Goal: Use online tool/utility: Utilize a website feature to perform a specific function

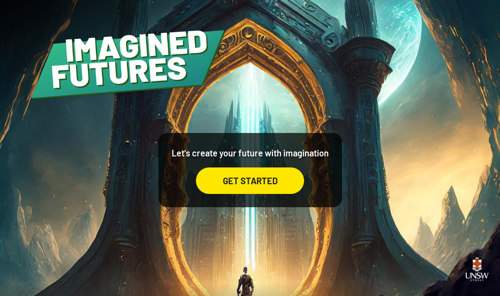
click at [278, 186] on div "GET STARTED" at bounding box center [250, 180] width 108 height 26
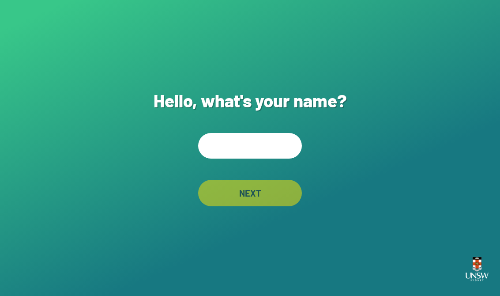
scroll to position [14, 0]
click at [270, 137] on input "text" at bounding box center [250, 146] width 104 height 26
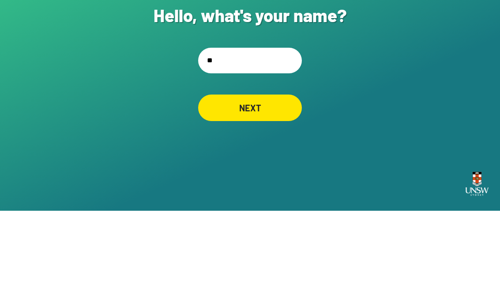
type input "*"
type input "**********"
click at [275, 180] on div "NEXT" at bounding box center [250, 193] width 104 height 26
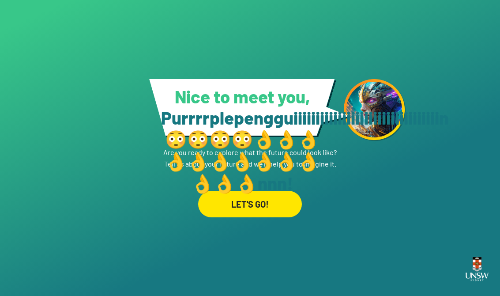
click at [244, 199] on div "LET'S GO!" at bounding box center [250, 204] width 104 height 26
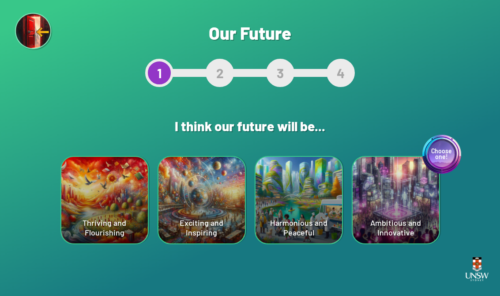
click at [328, 228] on div "Choose one! Ambitious and Innovative" at bounding box center [396, 200] width 86 height 86
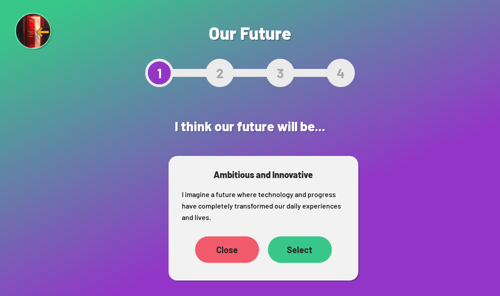
click at [207, 258] on div "Close" at bounding box center [227, 249] width 64 height 26
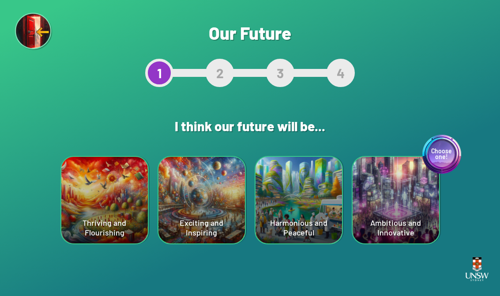
click at [328, 233] on div "Choose one! Ambitious and Innovative" at bounding box center [396, 200] width 86 height 86
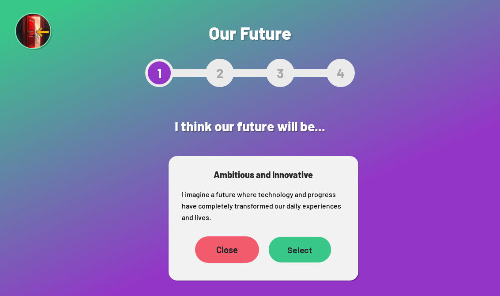
click at [301, 250] on div "Select" at bounding box center [299, 250] width 63 height 26
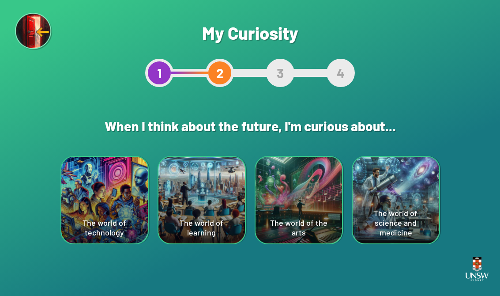
click at [97, 204] on div "The world of technology" at bounding box center [104, 200] width 86 height 86
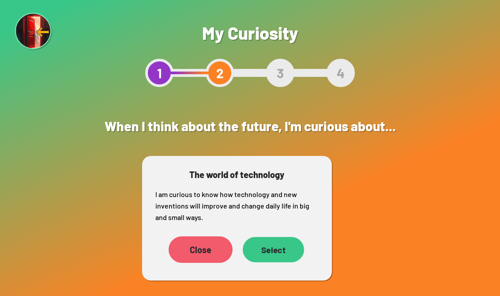
click at [281, 255] on div "Select" at bounding box center [272, 250] width 61 height 26
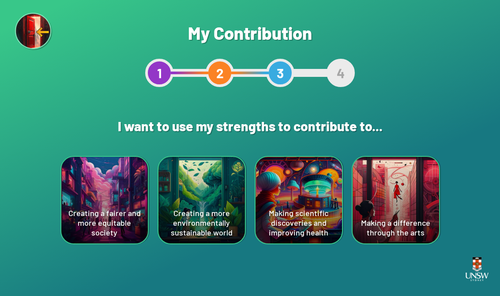
click at [328, 214] on div "Making a difference through the arts" at bounding box center [396, 200] width 86 height 86
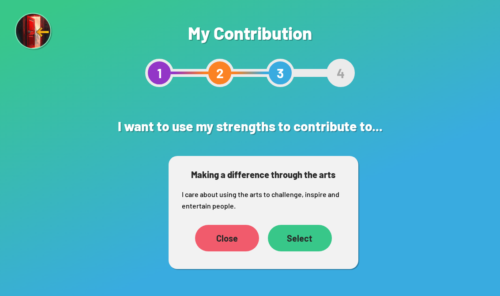
click at [300, 241] on div "Select" at bounding box center [300, 238] width 64 height 26
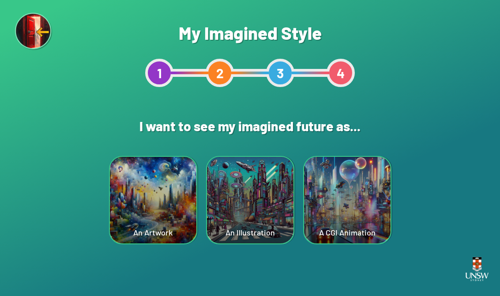
click at [328, 211] on div "A CGI Animation" at bounding box center [347, 200] width 86 height 86
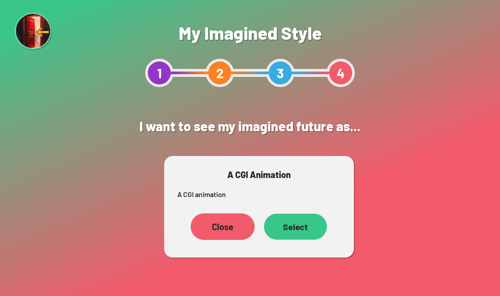
click at [293, 230] on div "Select" at bounding box center [295, 226] width 63 height 26
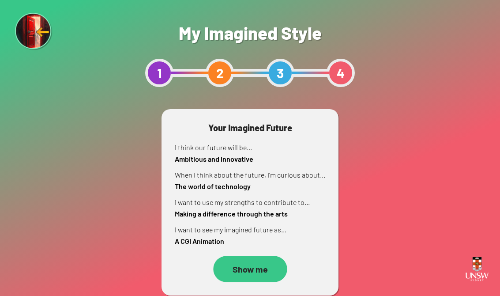
click at [232, 271] on div "Show me" at bounding box center [250, 269] width 74 height 26
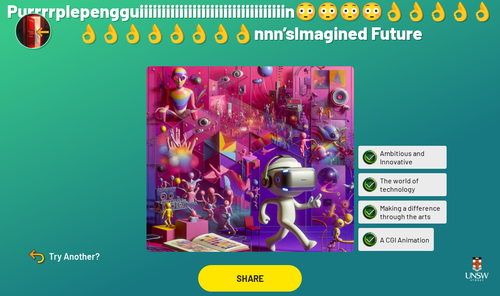
click at [53, 263] on div "Try Another?" at bounding box center [63, 255] width 74 height 21
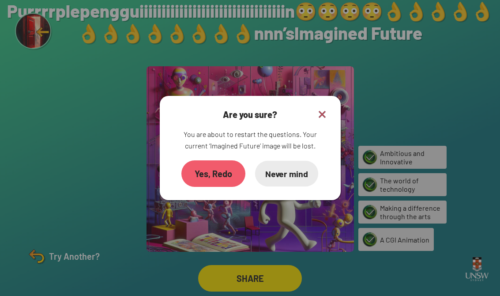
click at [301, 170] on div "Never mind" at bounding box center [286, 174] width 63 height 26
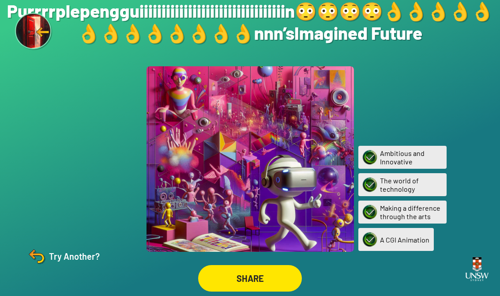
click at [265, 286] on div "SHARE" at bounding box center [250, 278] width 104 height 26
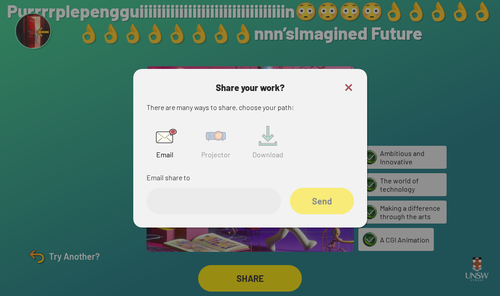
click at [210, 147] on img at bounding box center [216, 136] width 28 height 28
click at [232, 206] on input "text" at bounding box center [214, 201] width 135 height 26
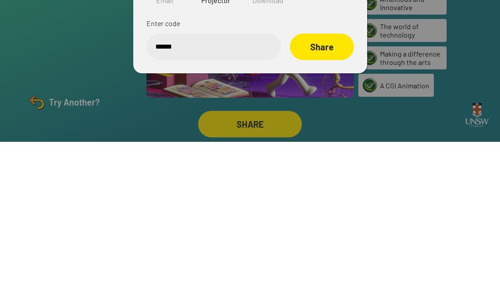
click at [301, 188] on div "Share" at bounding box center [322, 201] width 64 height 26
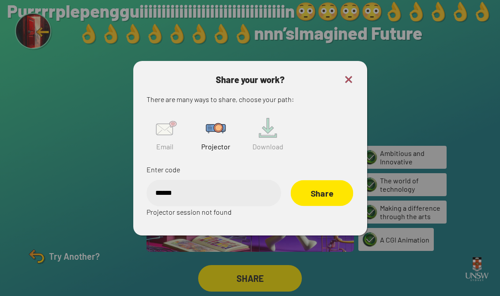
click at [328, 188] on div "Share" at bounding box center [321, 193] width 63 height 26
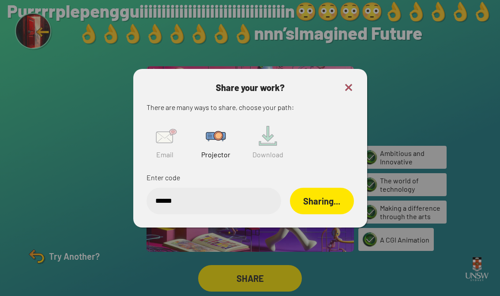
click at [233, 197] on input "******" at bounding box center [214, 201] width 135 height 26
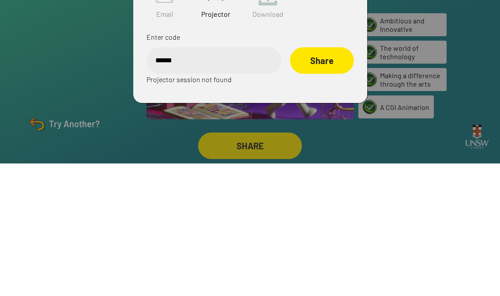
type input "******"
click at [317, 180] on div "Share" at bounding box center [322, 193] width 64 height 26
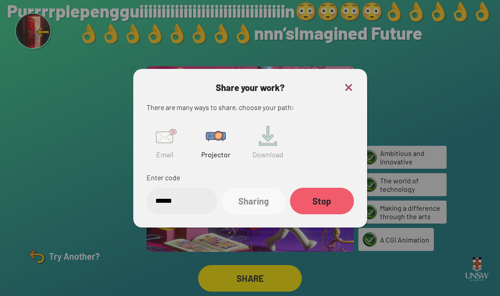
click at [328, 82] on img at bounding box center [348, 87] width 11 height 11
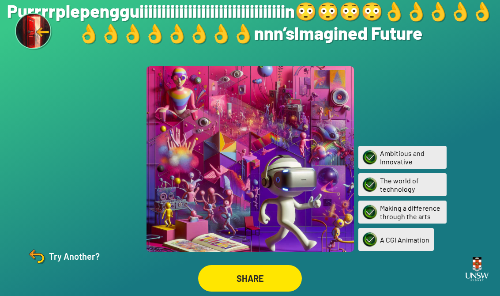
click at [56, 255] on div "Try Another?" at bounding box center [63, 255] width 74 height 21
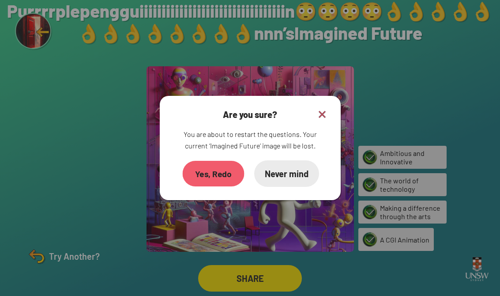
click at [226, 168] on div "Yes, Redo" at bounding box center [213, 174] width 62 height 26
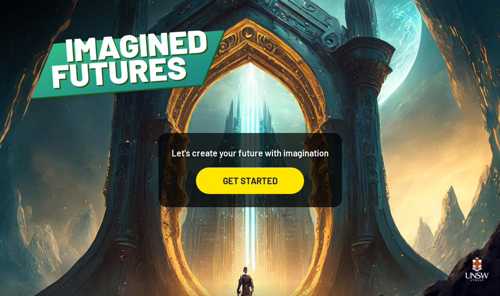
click at [256, 188] on div "GET STARTED" at bounding box center [250, 180] width 108 height 26
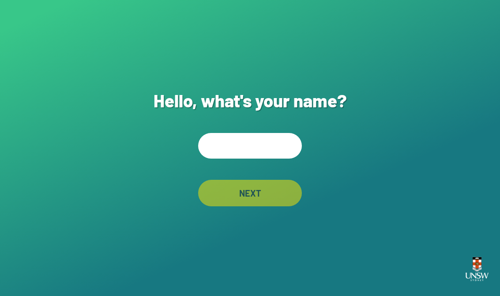
click at [251, 154] on input "text" at bounding box center [250, 146] width 104 height 26
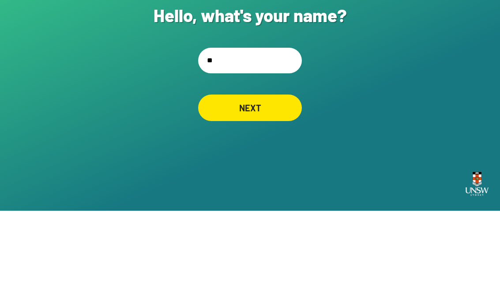
type input "**"
click at [269, 84] on div "Hello, what's your name? ** NEXT" at bounding box center [250, 148] width 500 height 296
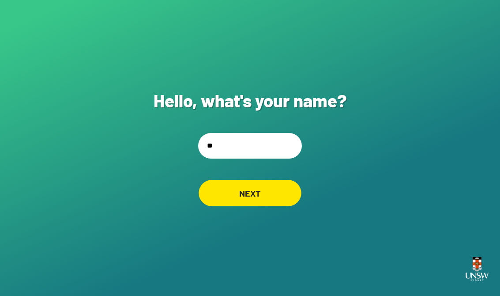
click at [265, 186] on div "NEXT" at bounding box center [250, 193] width 103 height 26
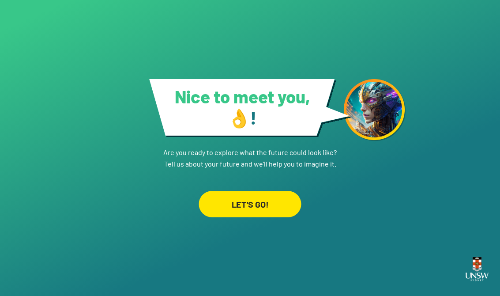
click at [256, 210] on div "LET'S GO!" at bounding box center [250, 204] width 102 height 26
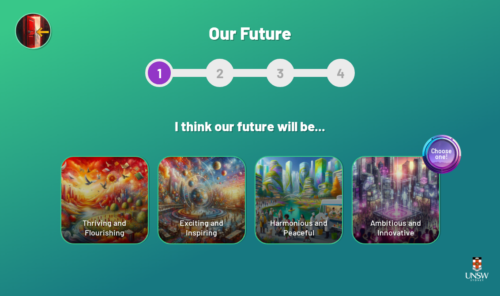
click at [210, 174] on div "Exciting and Inspiring" at bounding box center [201, 200] width 86 height 86
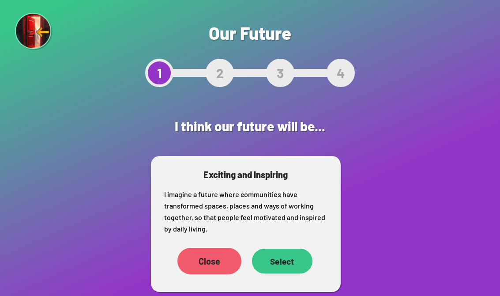
click at [289, 263] on div "Select" at bounding box center [282, 260] width 60 height 25
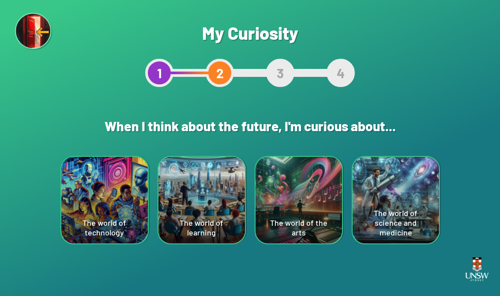
click at [323, 208] on div "The world of the arts" at bounding box center [299, 200] width 86 height 86
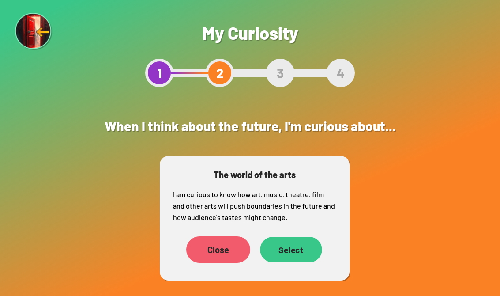
click at [290, 248] on div "Select" at bounding box center [291, 250] width 62 height 26
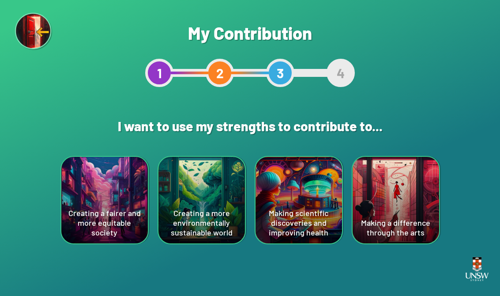
click at [328, 209] on div "Making a difference through the arts" at bounding box center [396, 200] width 86 height 86
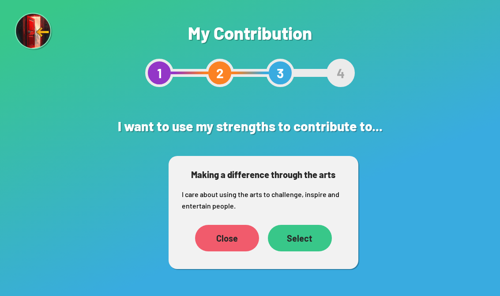
click at [307, 241] on div "Select" at bounding box center [300, 238] width 64 height 26
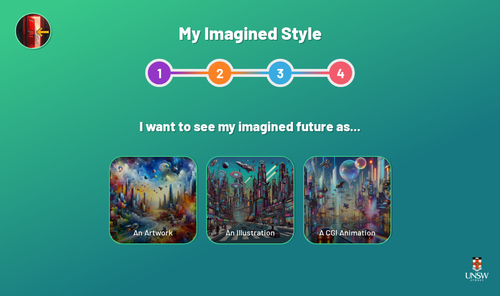
click at [172, 207] on div "An Artwork" at bounding box center [153, 200] width 86 height 86
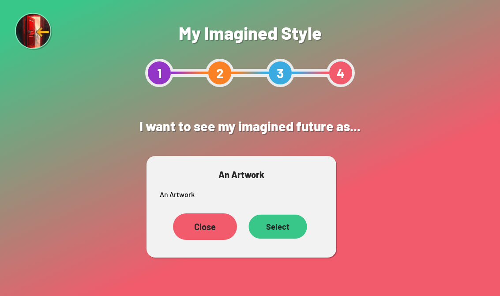
click at [279, 223] on div "Select" at bounding box center [277, 226] width 58 height 24
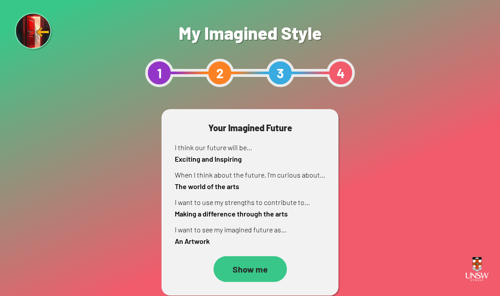
click at [247, 269] on div "Show me" at bounding box center [249, 269] width 73 height 26
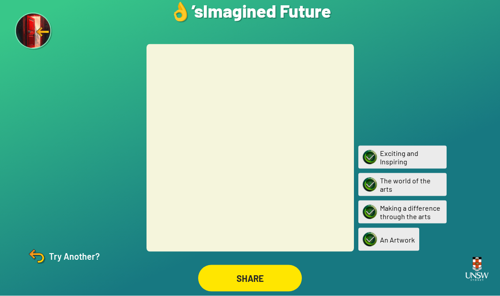
scroll to position [14, 0]
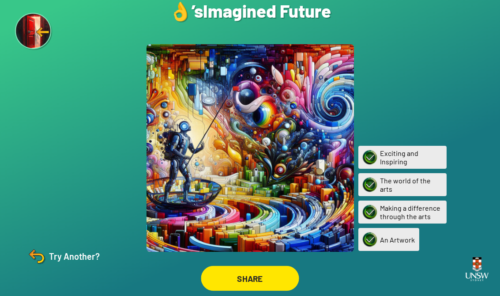
click at [264, 274] on div "SHARE" at bounding box center [250, 278] width 98 height 25
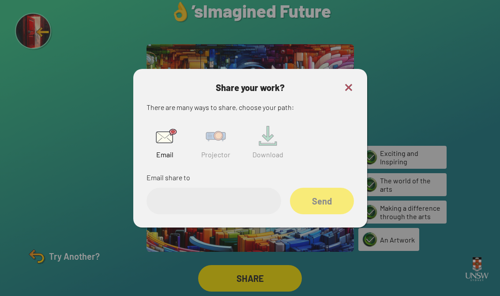
click at [207, 190] on input "email" at bounding box center [214, 201] width 135 height 26
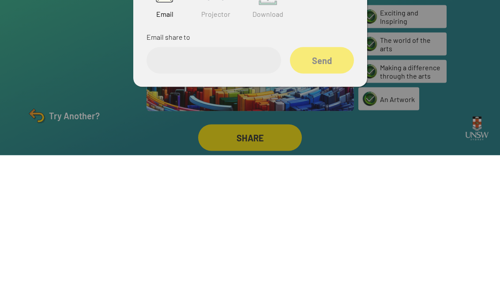
type input "*"
click at [202, 122] on img at bounding box center [216, 136] width 28 height 28
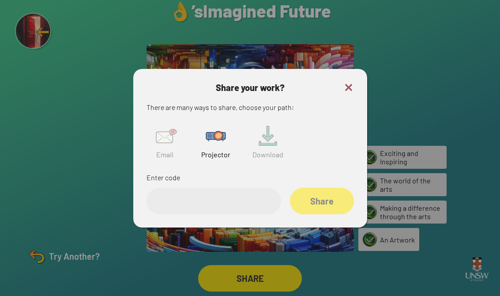
click at [182, 192] on input "text" at bounding box center [214, 201] width 135 height 26
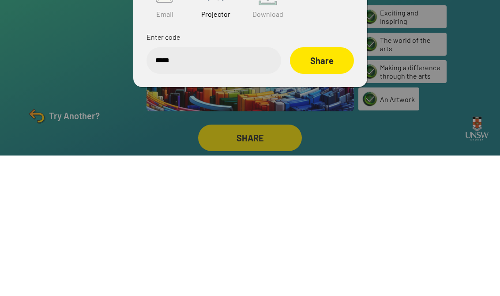
type input "******"
click at [328, 188] on div "Share" at bounding box center [322, 201] width 64 height 26
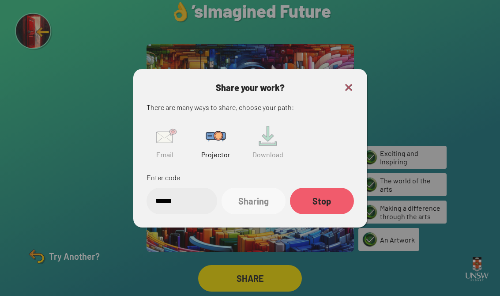
click at [328, 82] on img at bounding box center [348, 87] width 11 height 11
